Goal: Navigation & Orientation: Find specific page/section

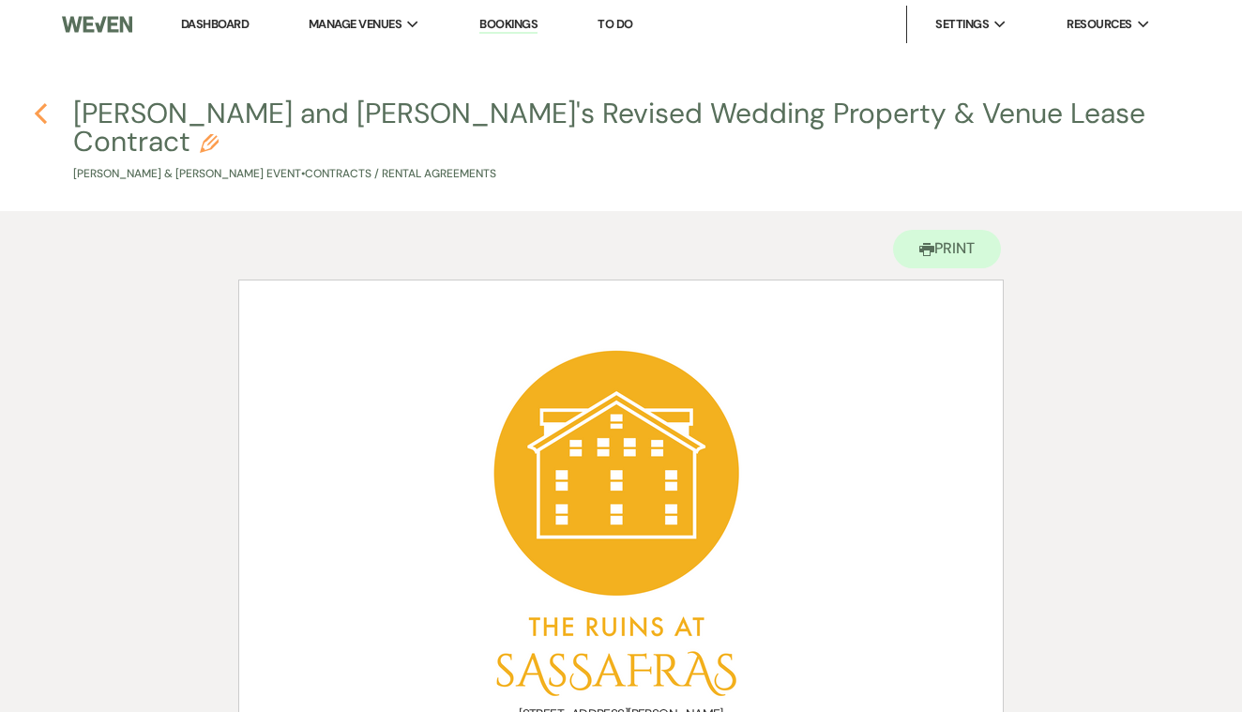
click at [37, 110] on icon "Previous" at bounding box center [41, 113] width 14 height 23
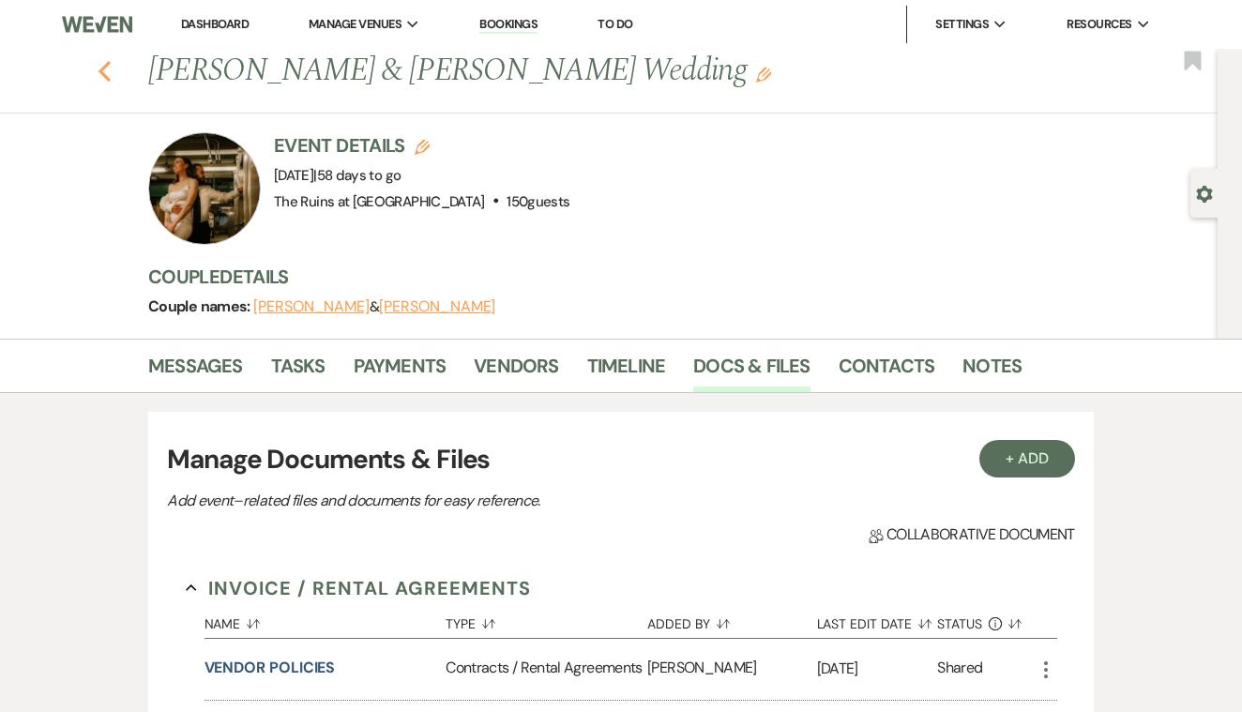
click at [106, 63] on use "button" at bounding box center [104, 71] width 12 height 21
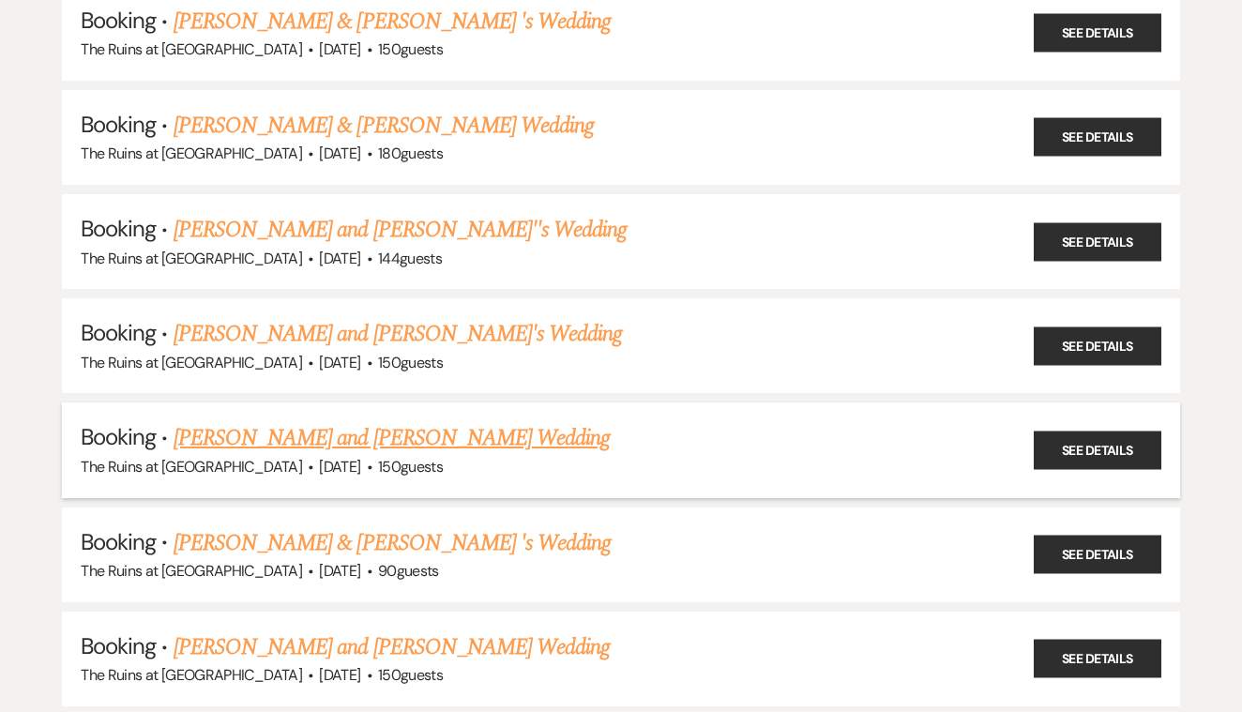
scroll to position [3583, 0]
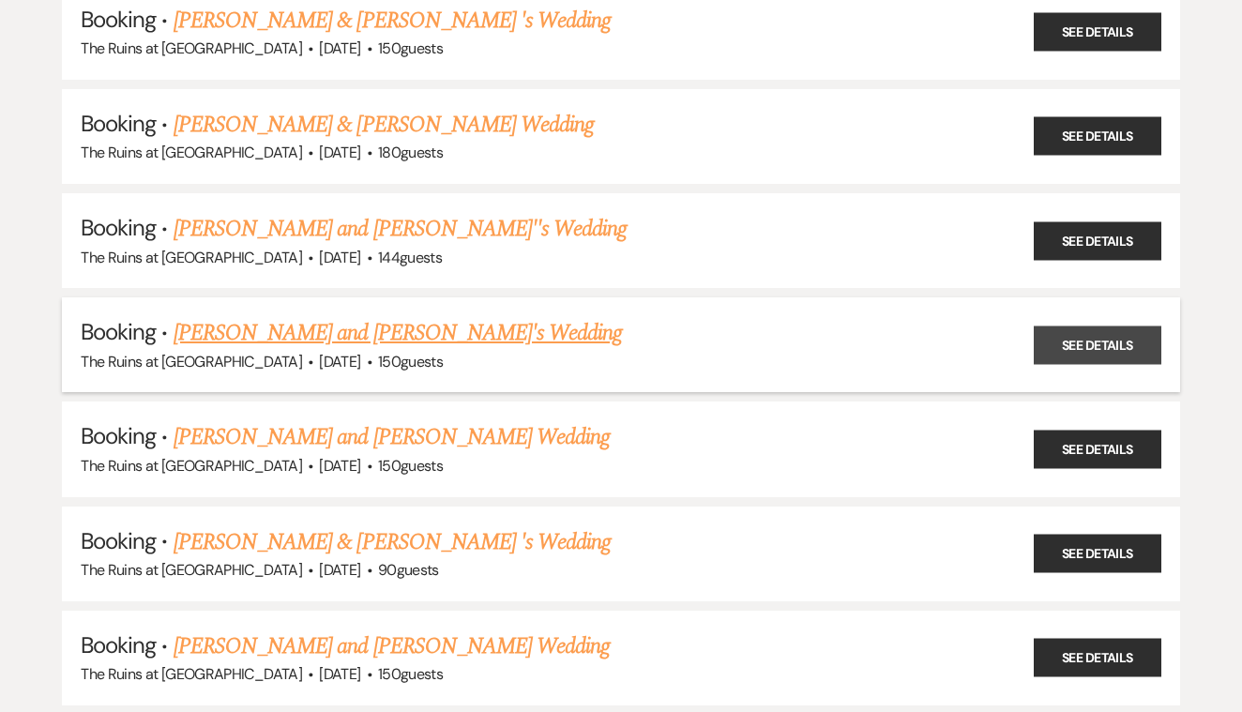
click at [1065, 325] on link "See Details" at bounding box center [1097, 344] width 128 height 38
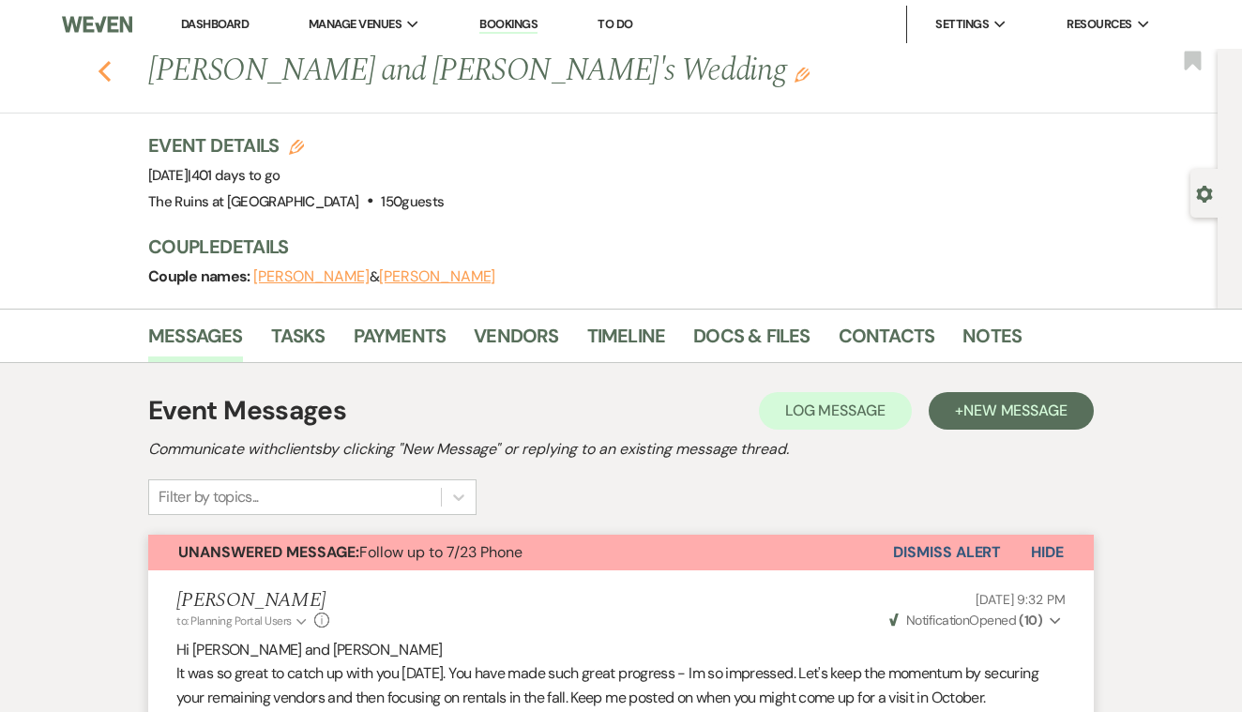
click at [110, 73] on icon "Previous" at bounding box center [105, 71] width 14 height 23
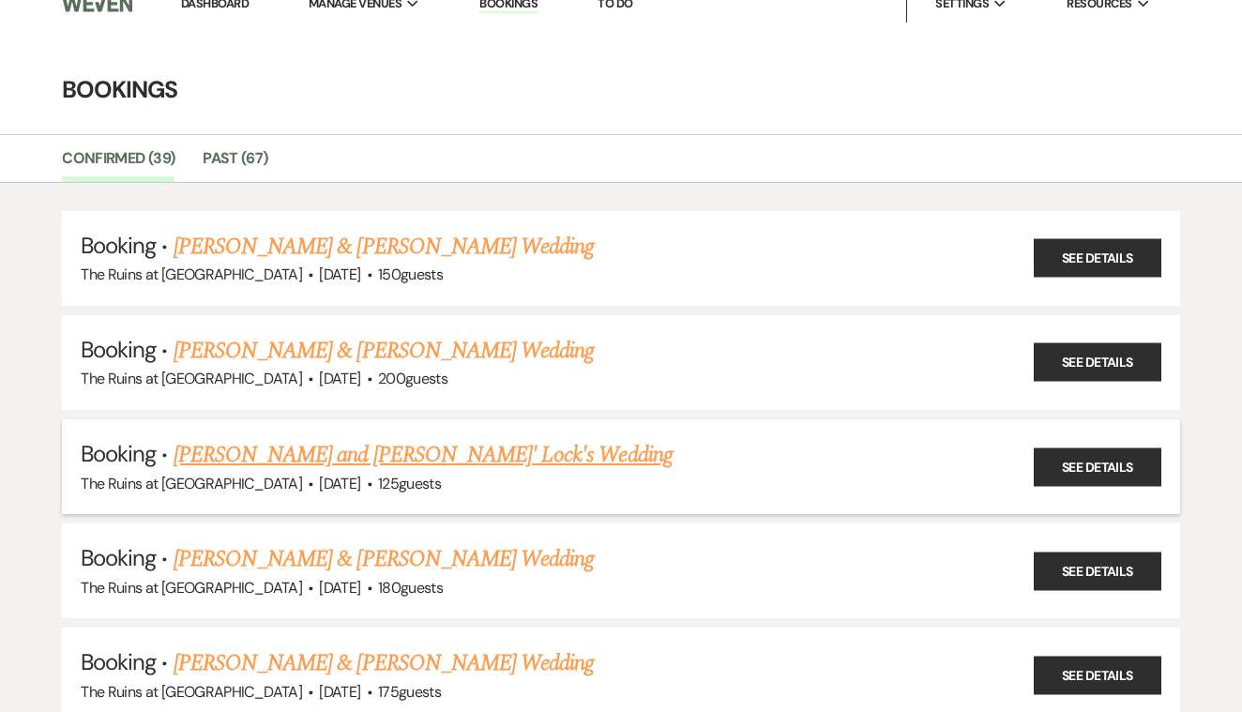
scroll to position [29, 0]
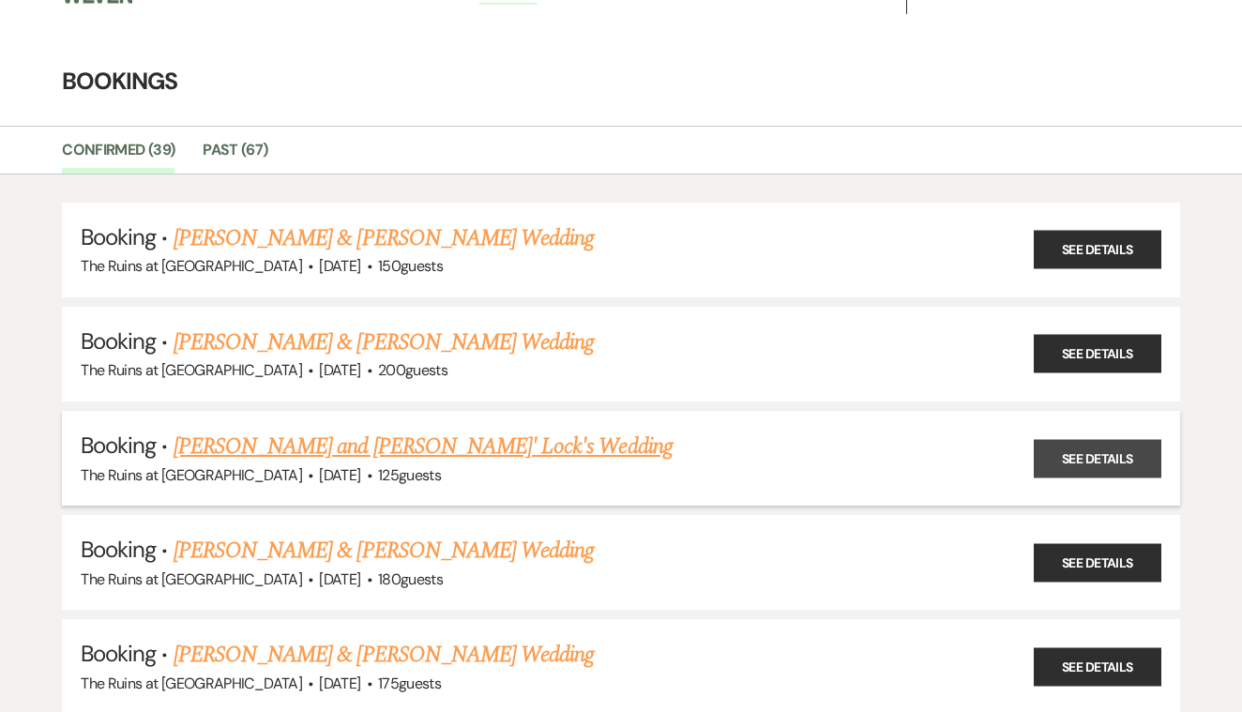
click at [1078, 441] on link "See Details" at bounding box center [1097, 458] width 128 height 38
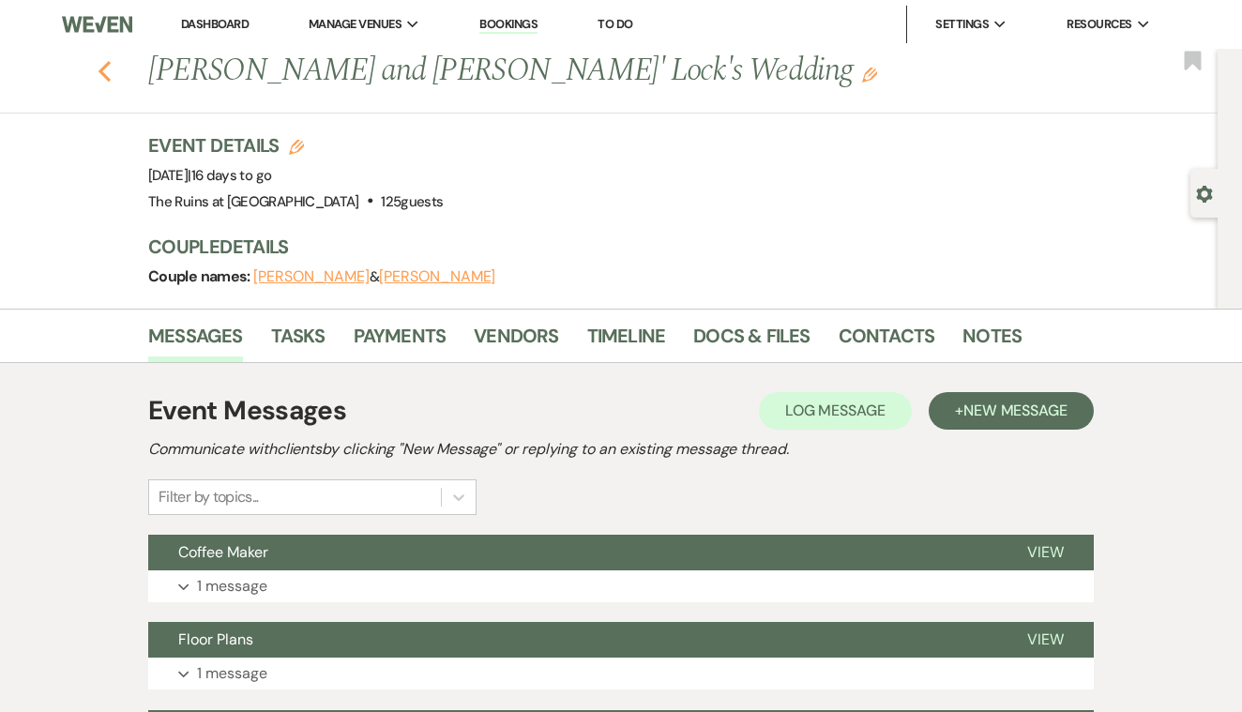
click at [104, 75] on use "button" at bounding box center [104, 71] width 12 height 21
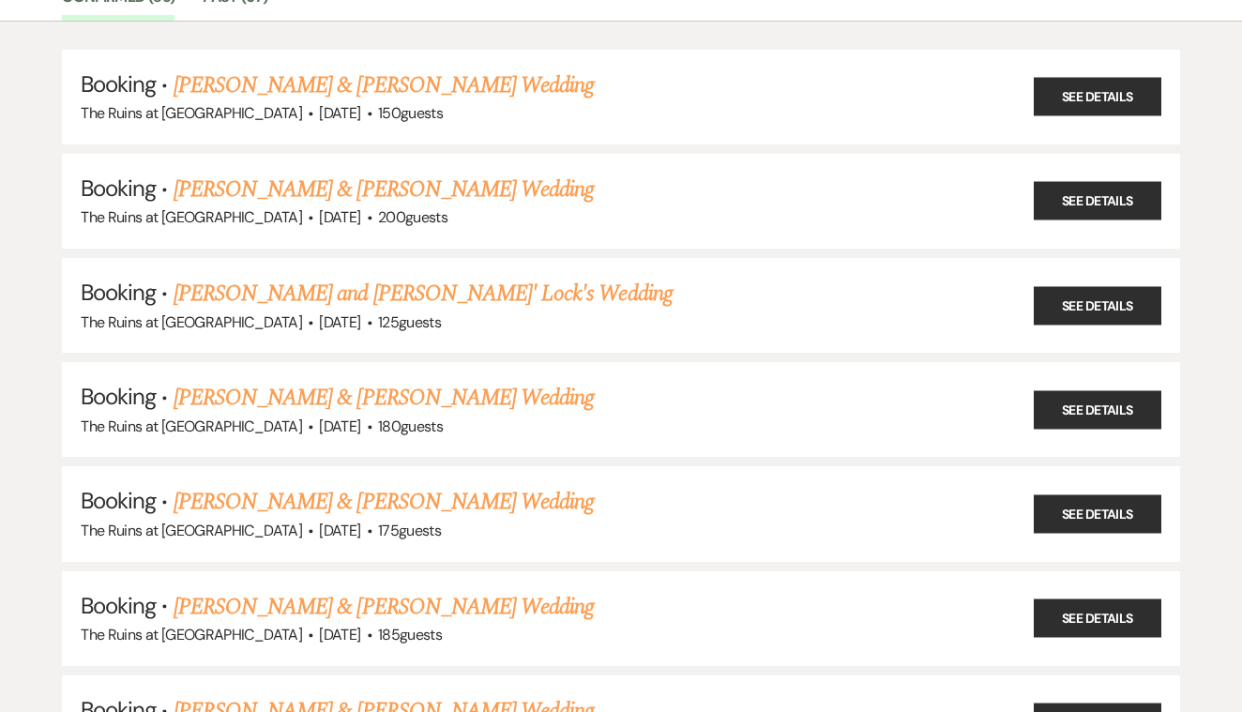
scroll to position [181, 0]
